Goal: Obtain resource: Download file/media

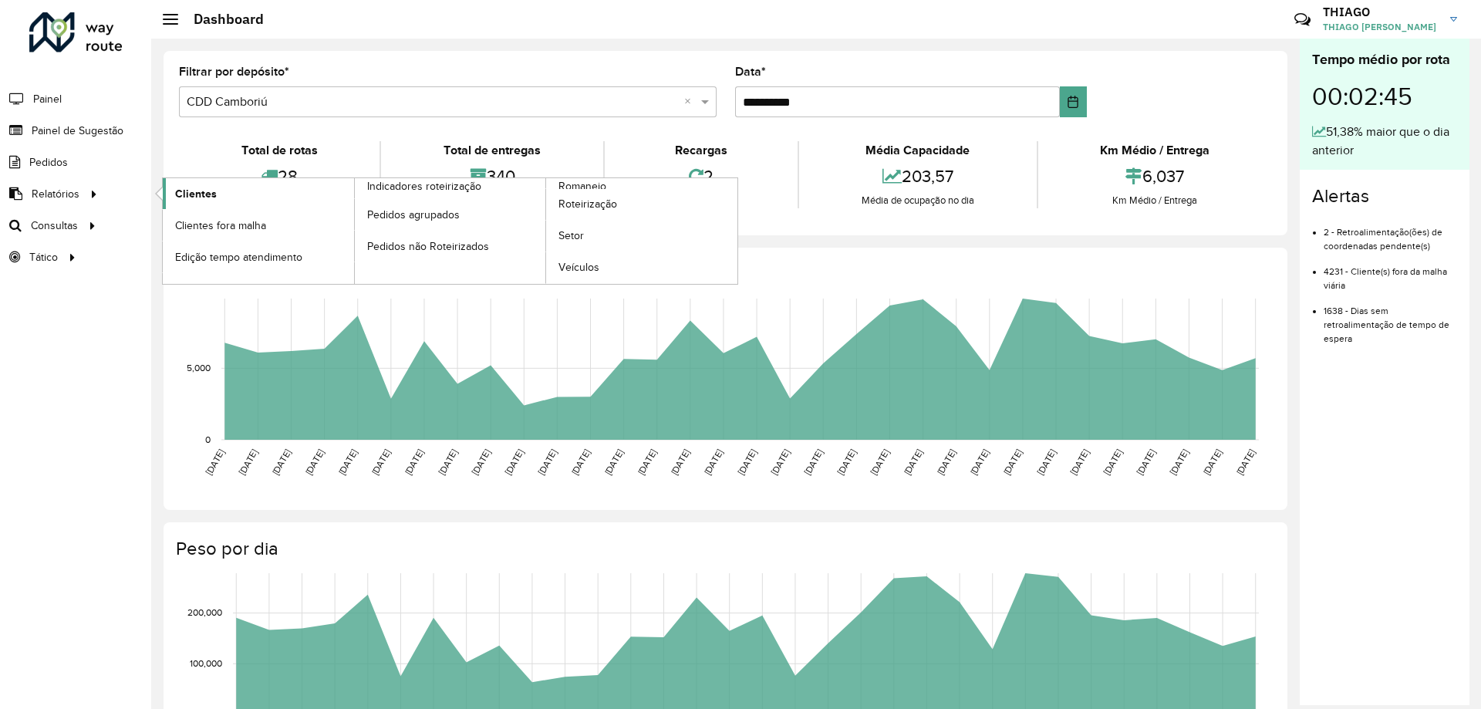
click at [195, 198] on span "Clientes" at bounding box center [196, 194] width 42 height 16
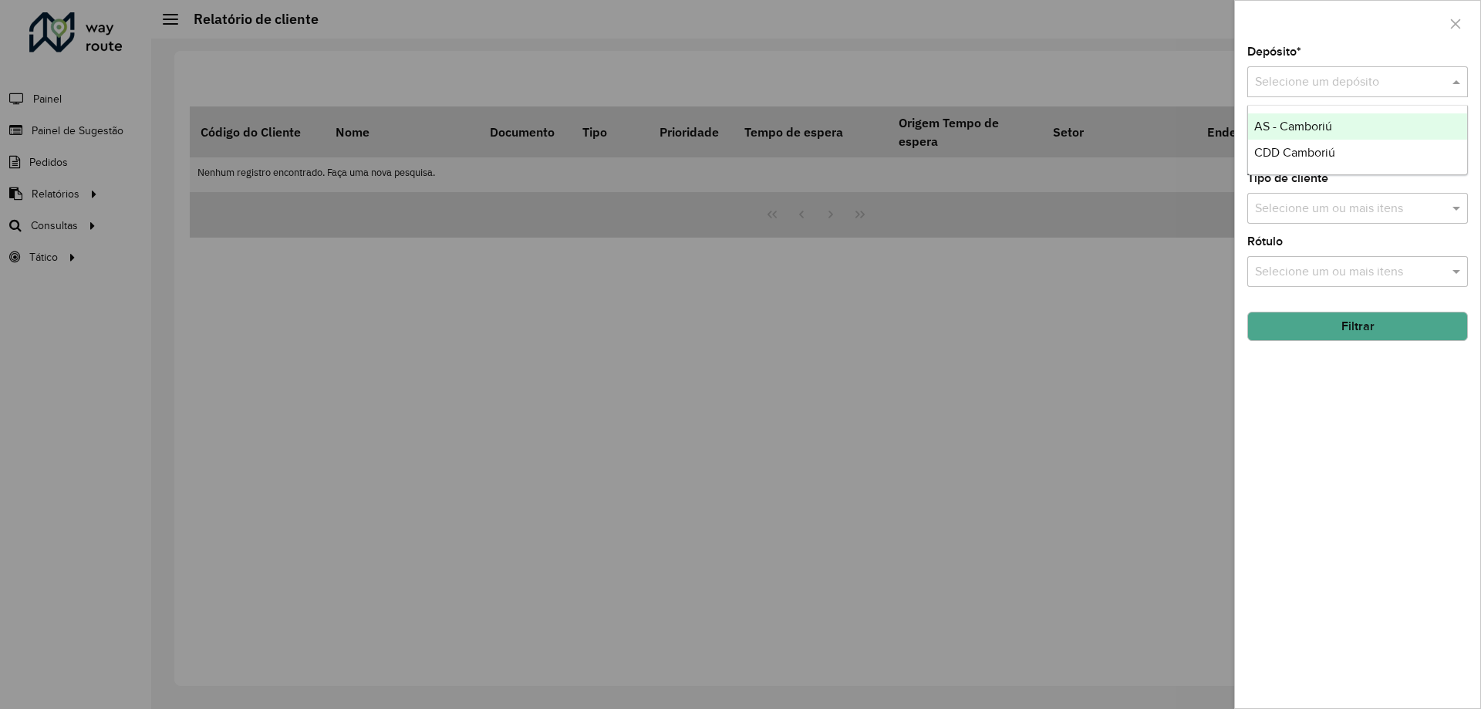
click at [1353, 87] on input "text" at bounding box center [1342, 82] width 174 height 19
click at [1304, 141] on div "CDD Camboriú" at bounding box center [1357, 153] width 219 height 26
click at [1310, 213] on input "text" at bounding box center [1350, 209] width 198 height 19
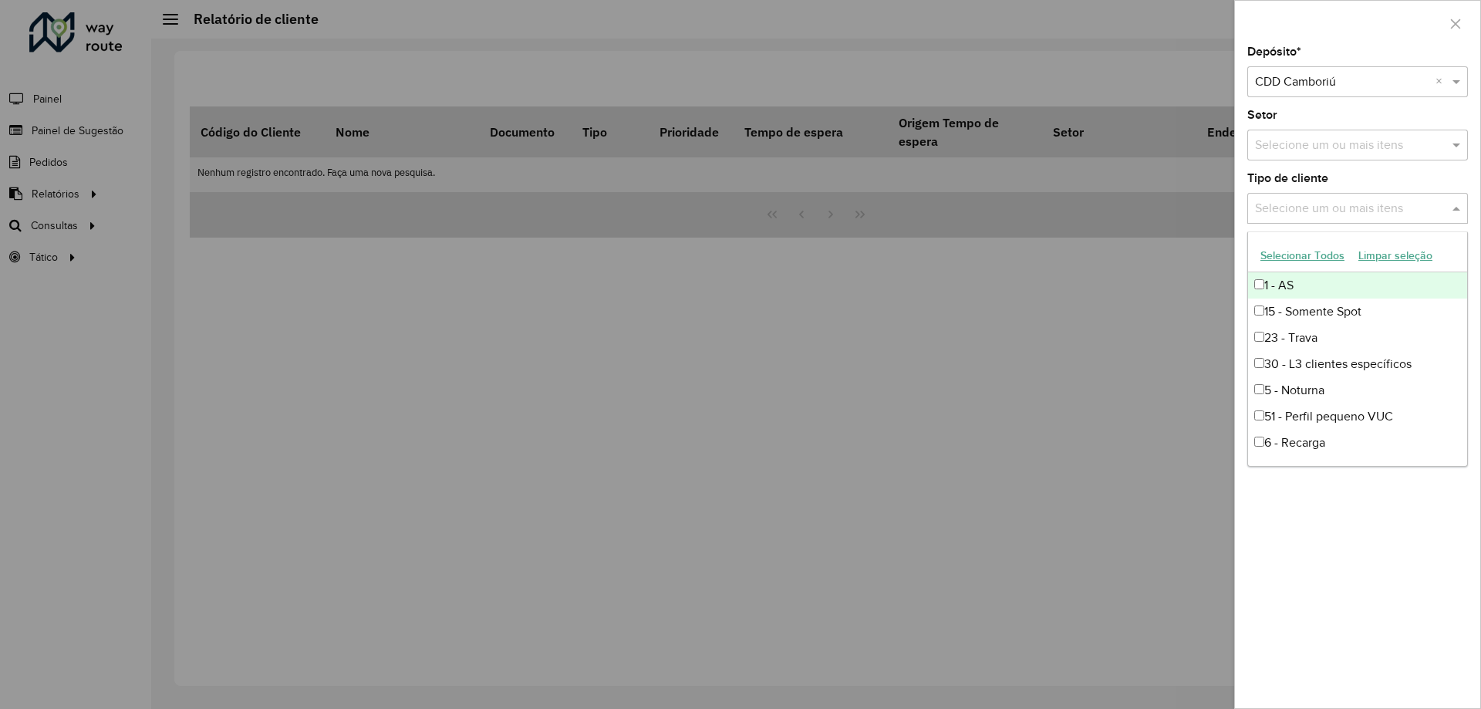
click at [1221, 269] on div at bounding box center [740, 354] width 1481 height 709
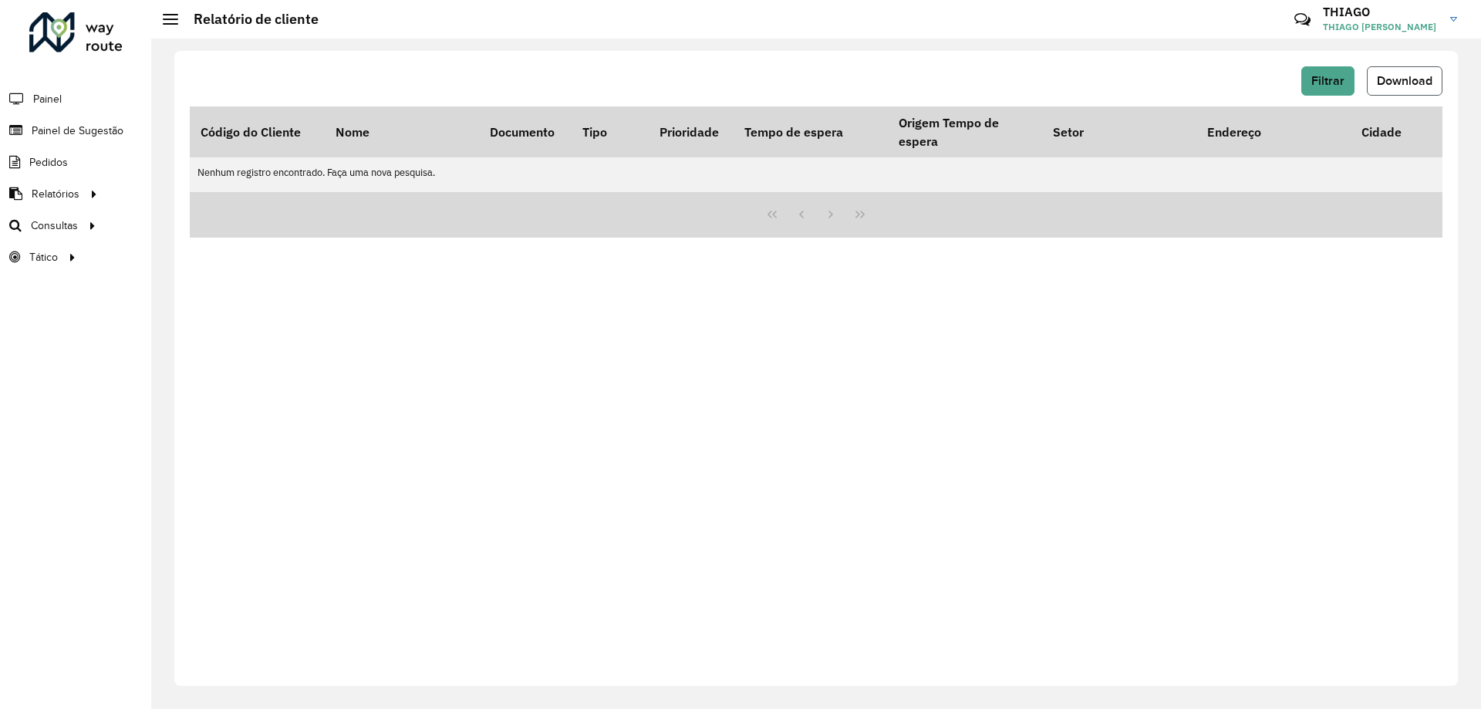
click at [1385, 74] on span "Download" at bounding box center [1405, 80] width 56 height 13
click at [1313, 71] on button "Filtrar" at bounding box center [1328, 80] width 53 height 29
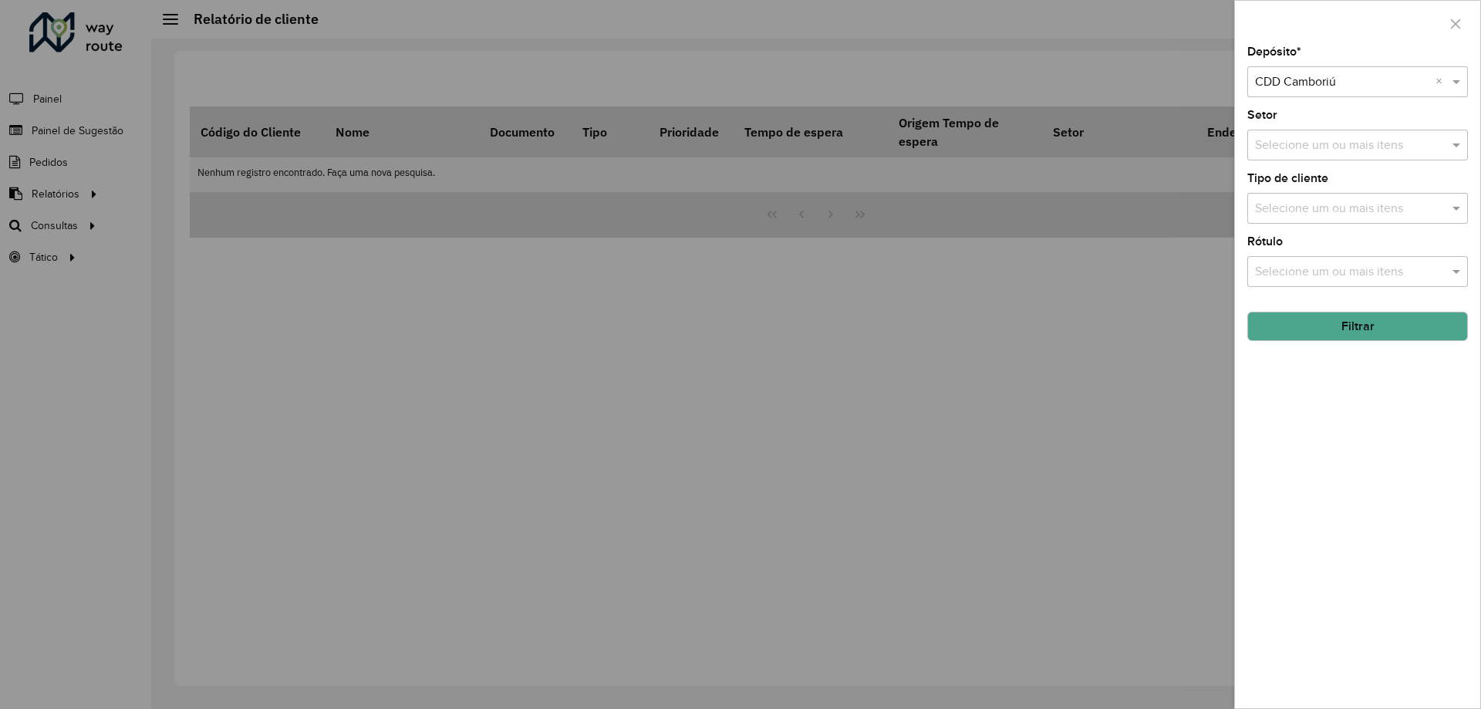
click at [1360, 339] on button "Filtrar" at bounding box center [1358, 326] width 221 height 29
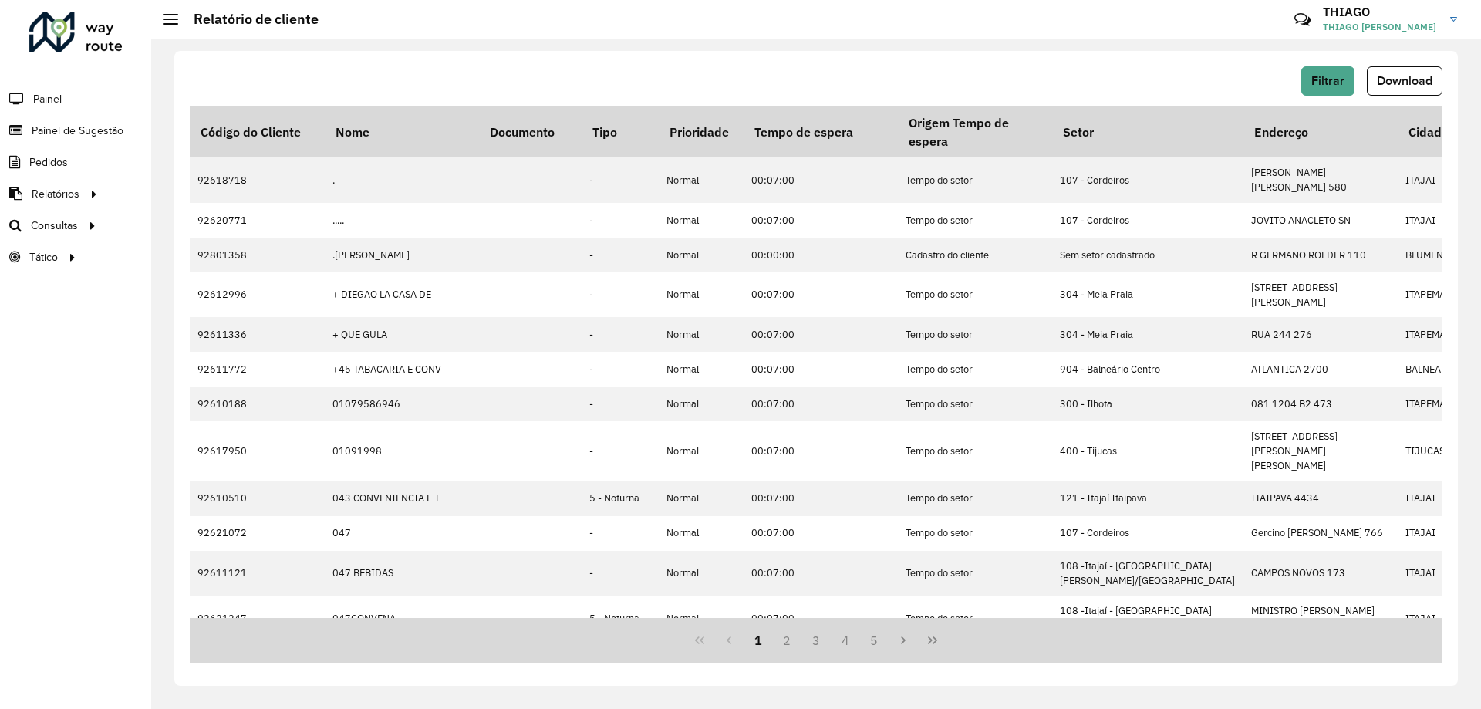
click at [1406, 91] on button "Download" at bounding box center [1405, 80] width 76 height 29
